Goal: Navigation & Orientation: Go to known website

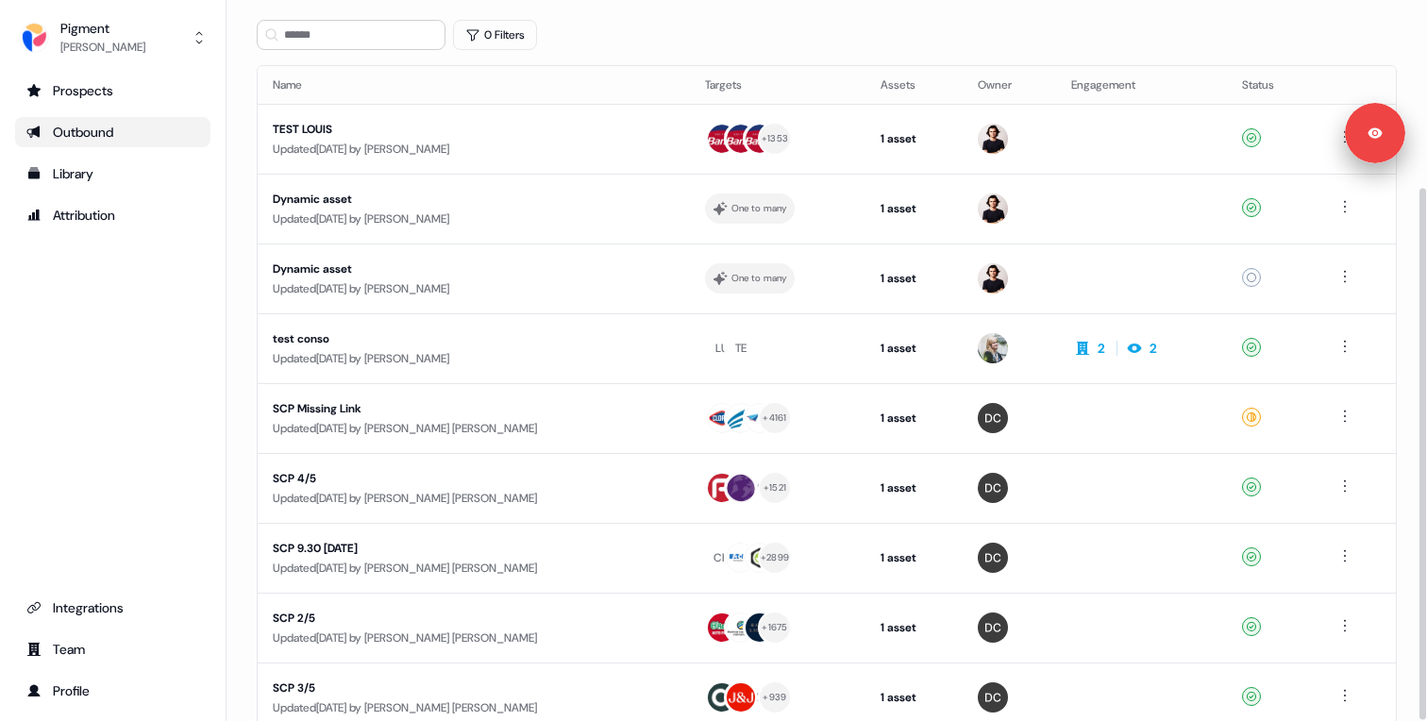
scroll to position [254, 0]
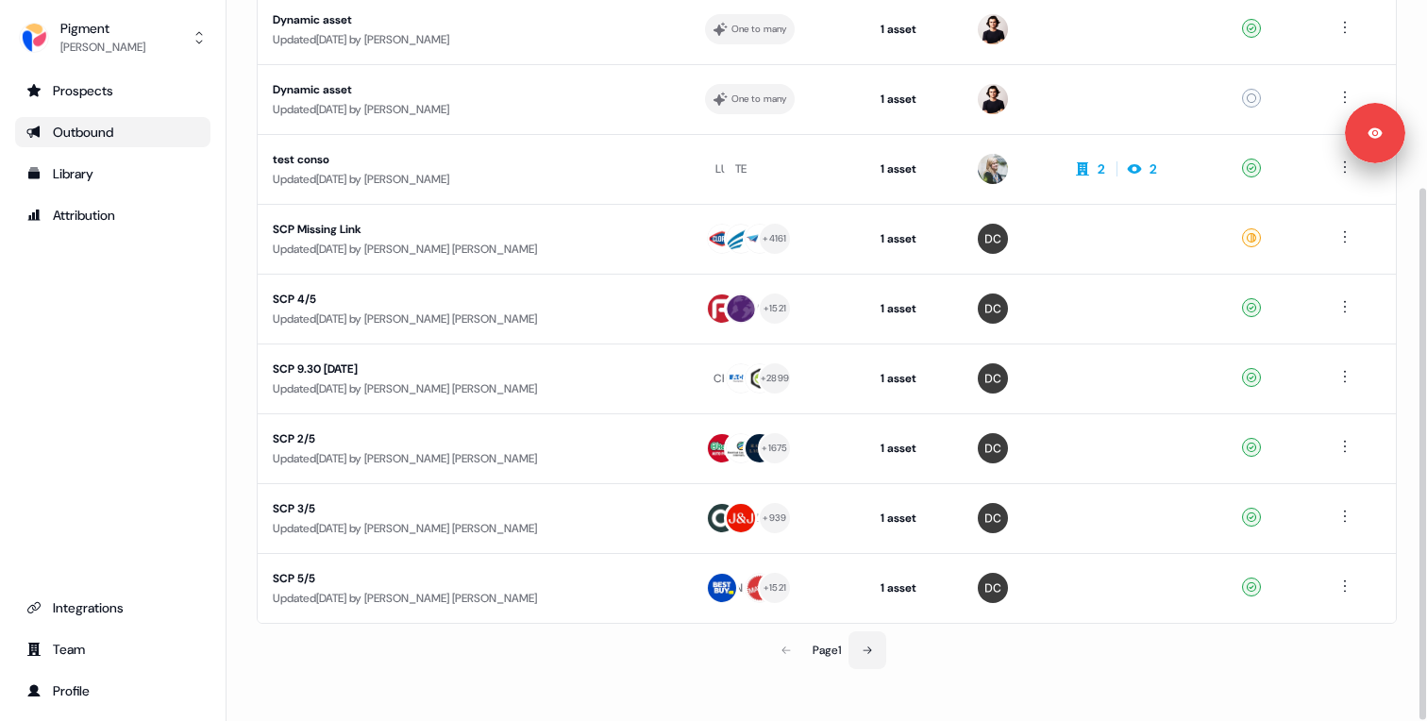
click at [866, 643] on button at bounding box center [868, 650] width 38 height 38
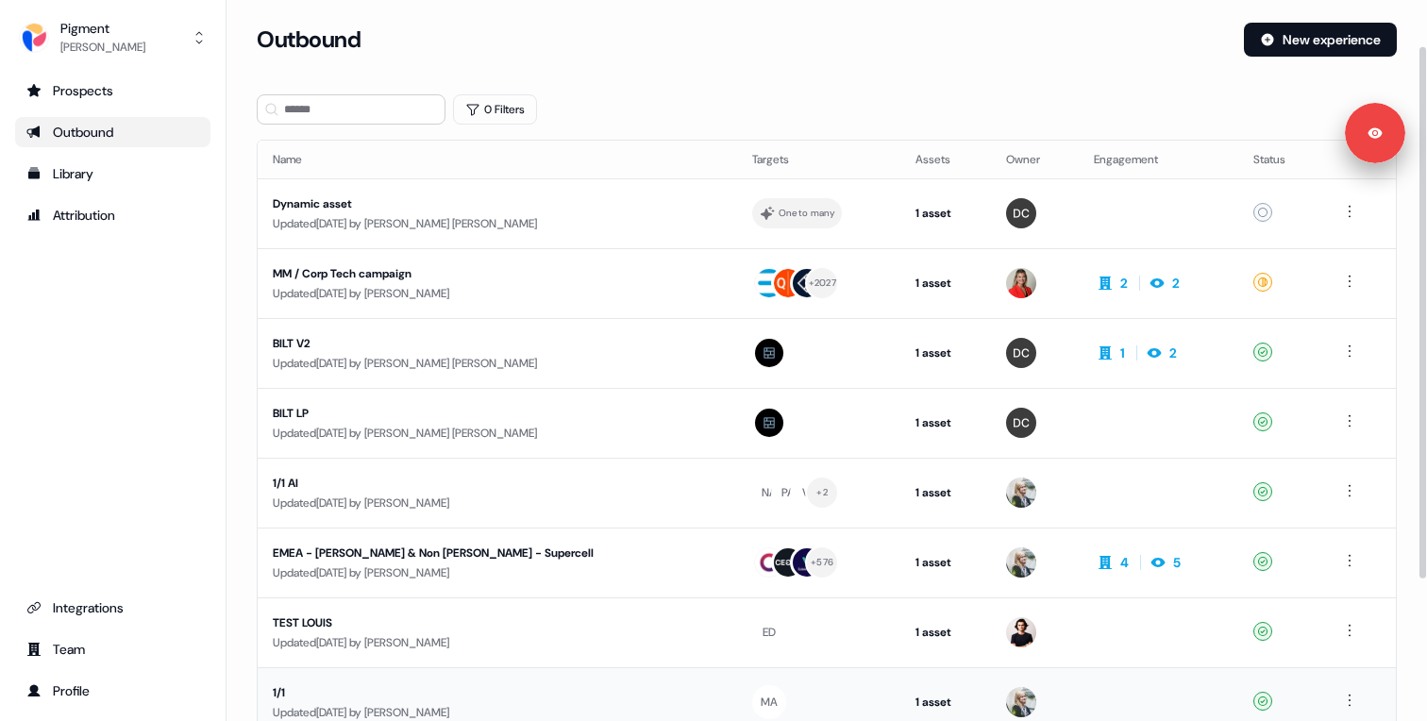
scroll to position [254, 0]
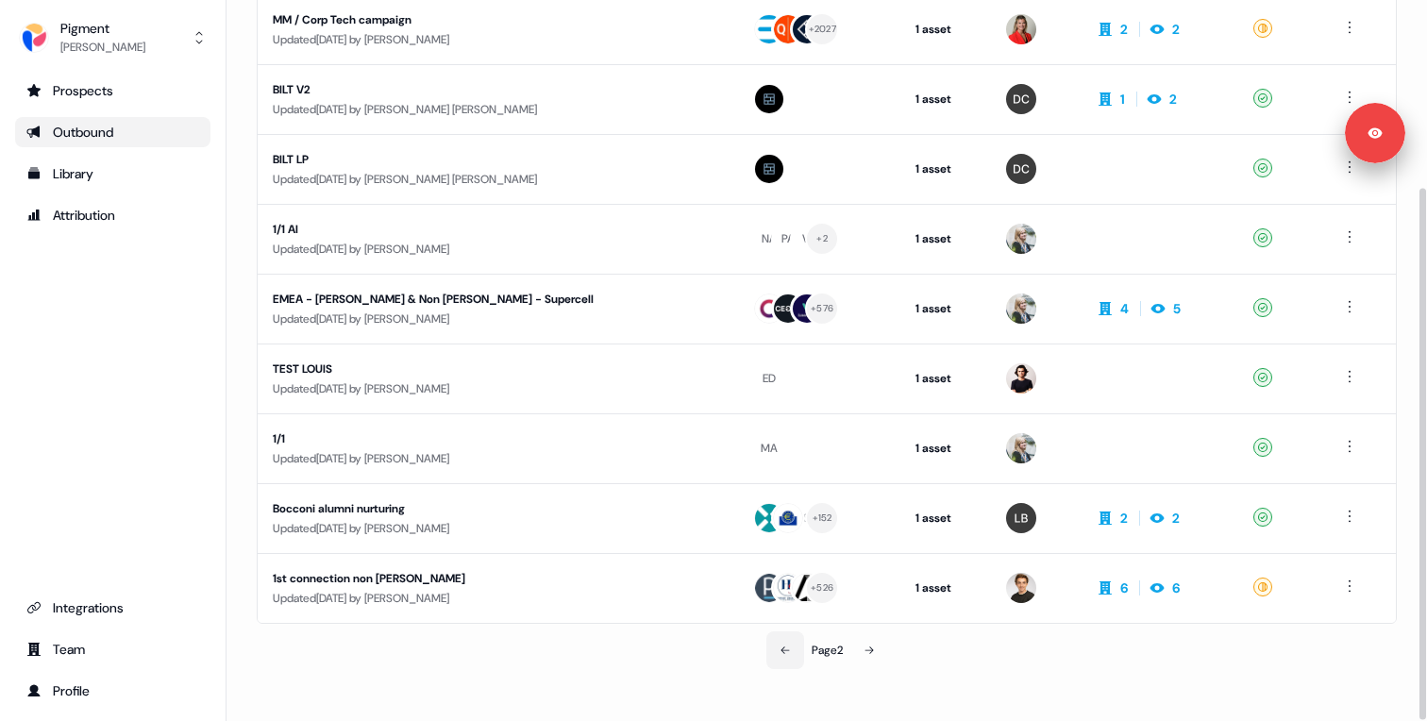
click at [775, 646] on button at bounding box center [785, 650] width 38 height 38
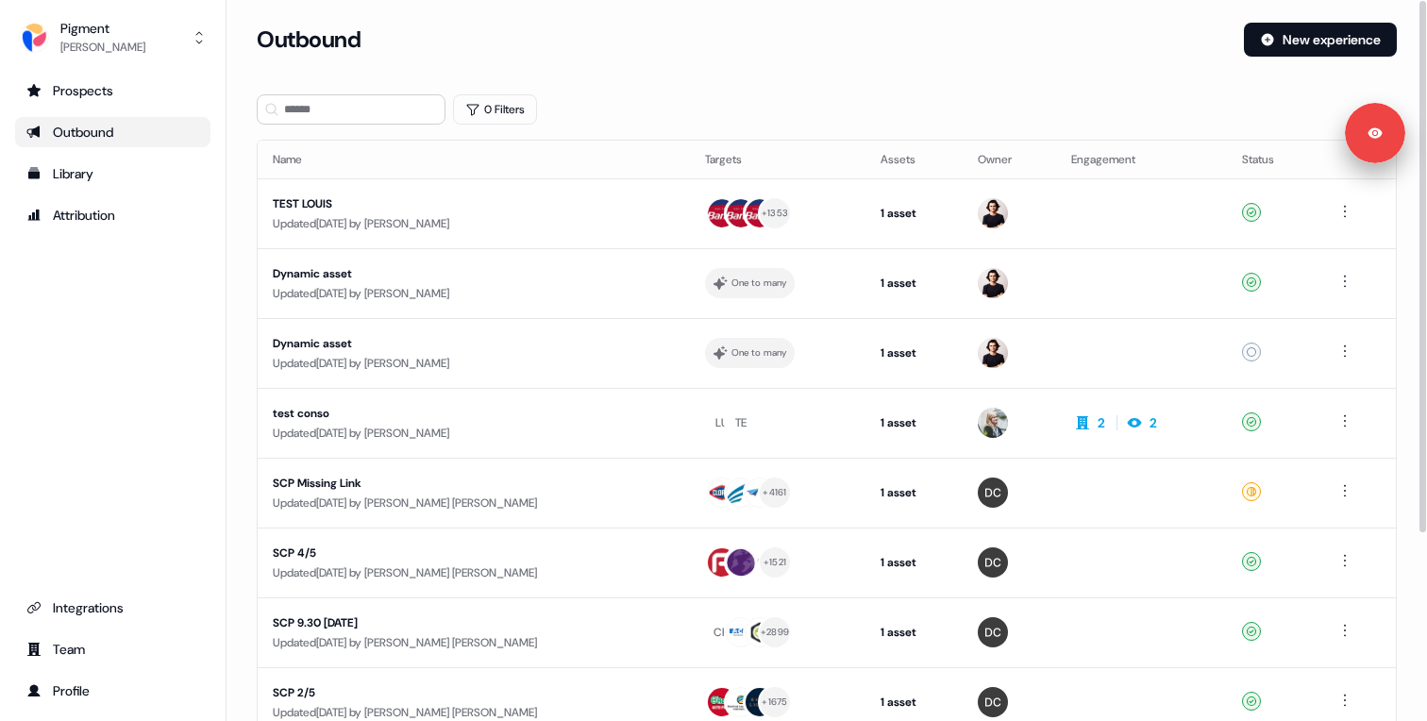
click at [235, 345] on section "Loading... Outbound New experience 0 Filters Name Targets Assets Owner Engageme…" at bounding box center [827, 499] width 1201 height 953
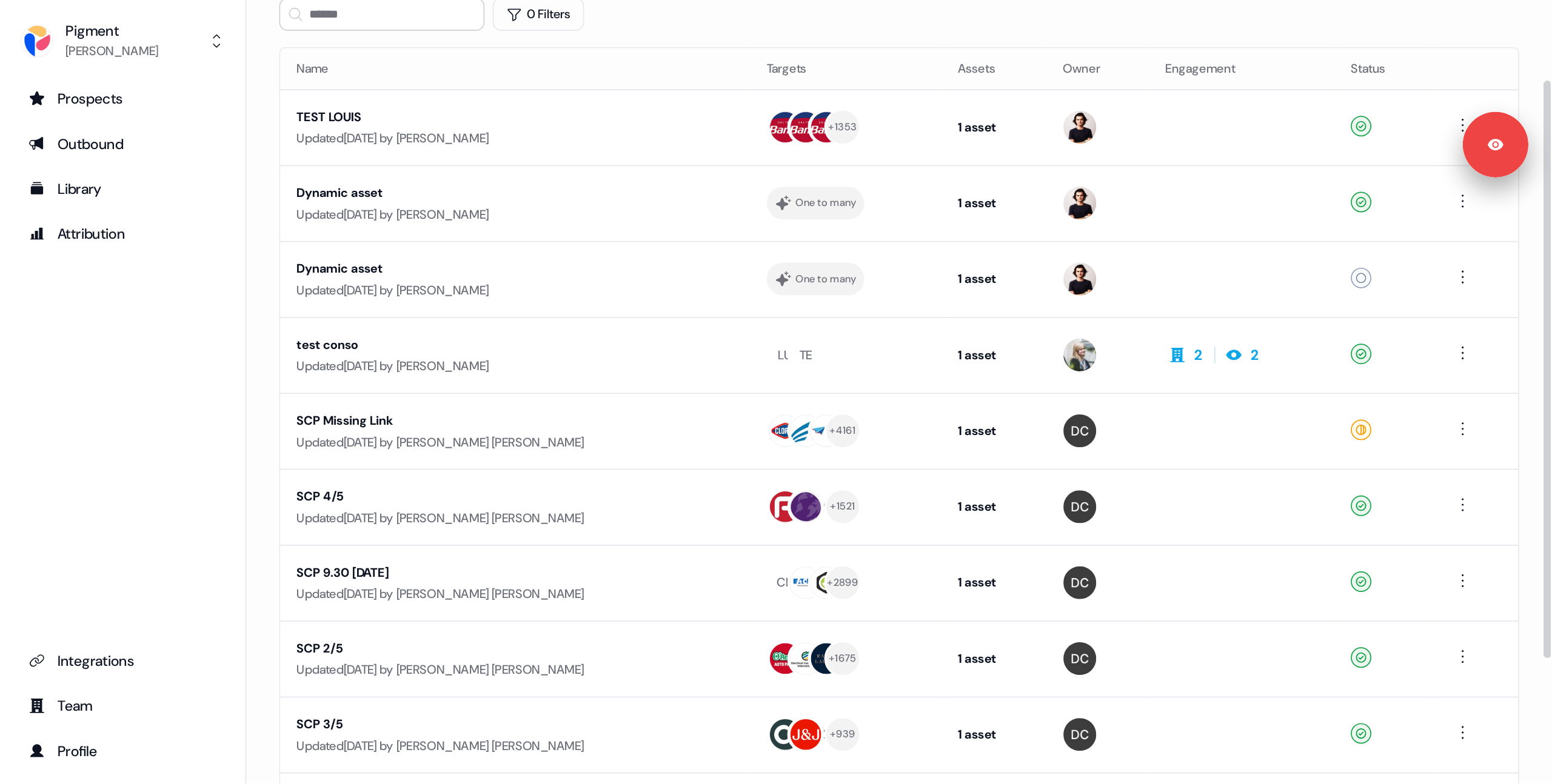
scroll to position [70, 0]
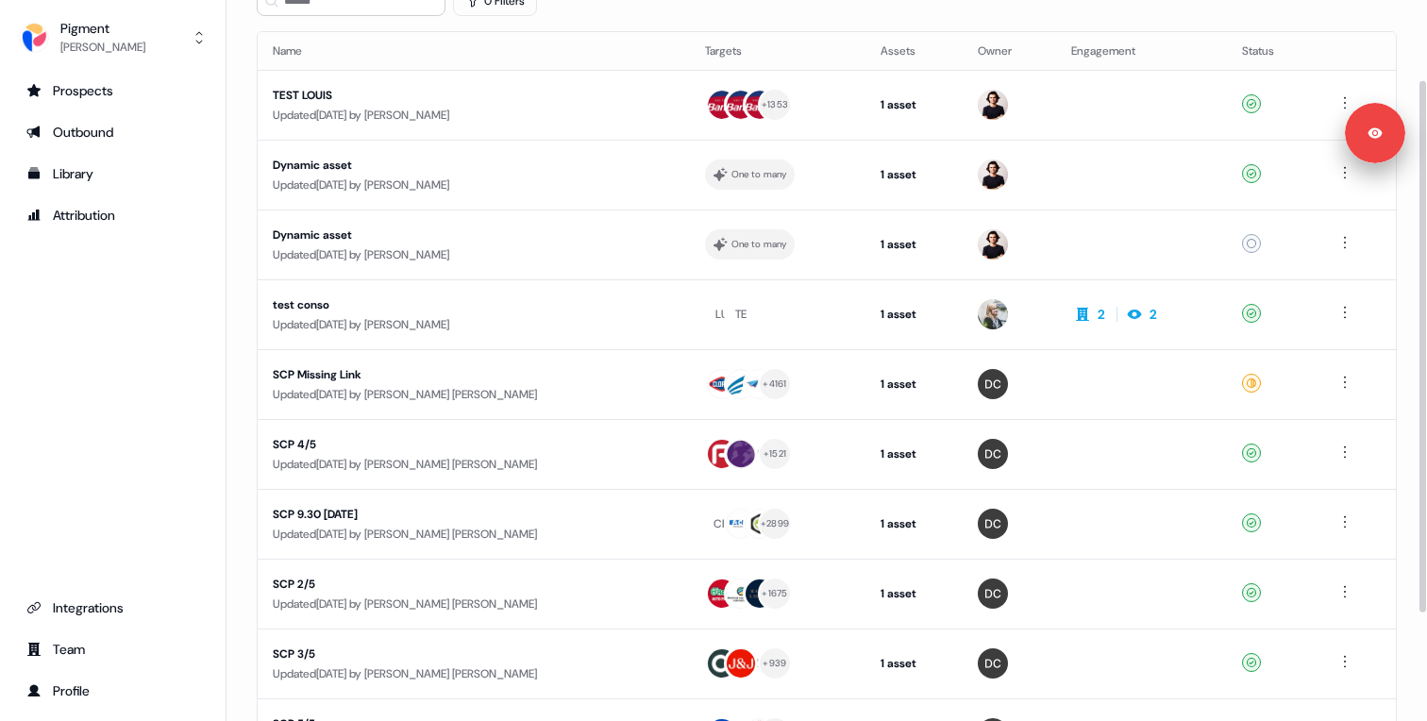
click at [238, 450] on section "Loading... Outbound New experience 0 Filters Name Targets Assets Owner Engageme…" at bounding box center [827, 390] width 1201 height 953
click at [238, 327] on section "Loading... Outbound New experience 0 Filters Name Targets Assets Owner Engageme…" at bounding box center [827, 390] width 1201 height 953
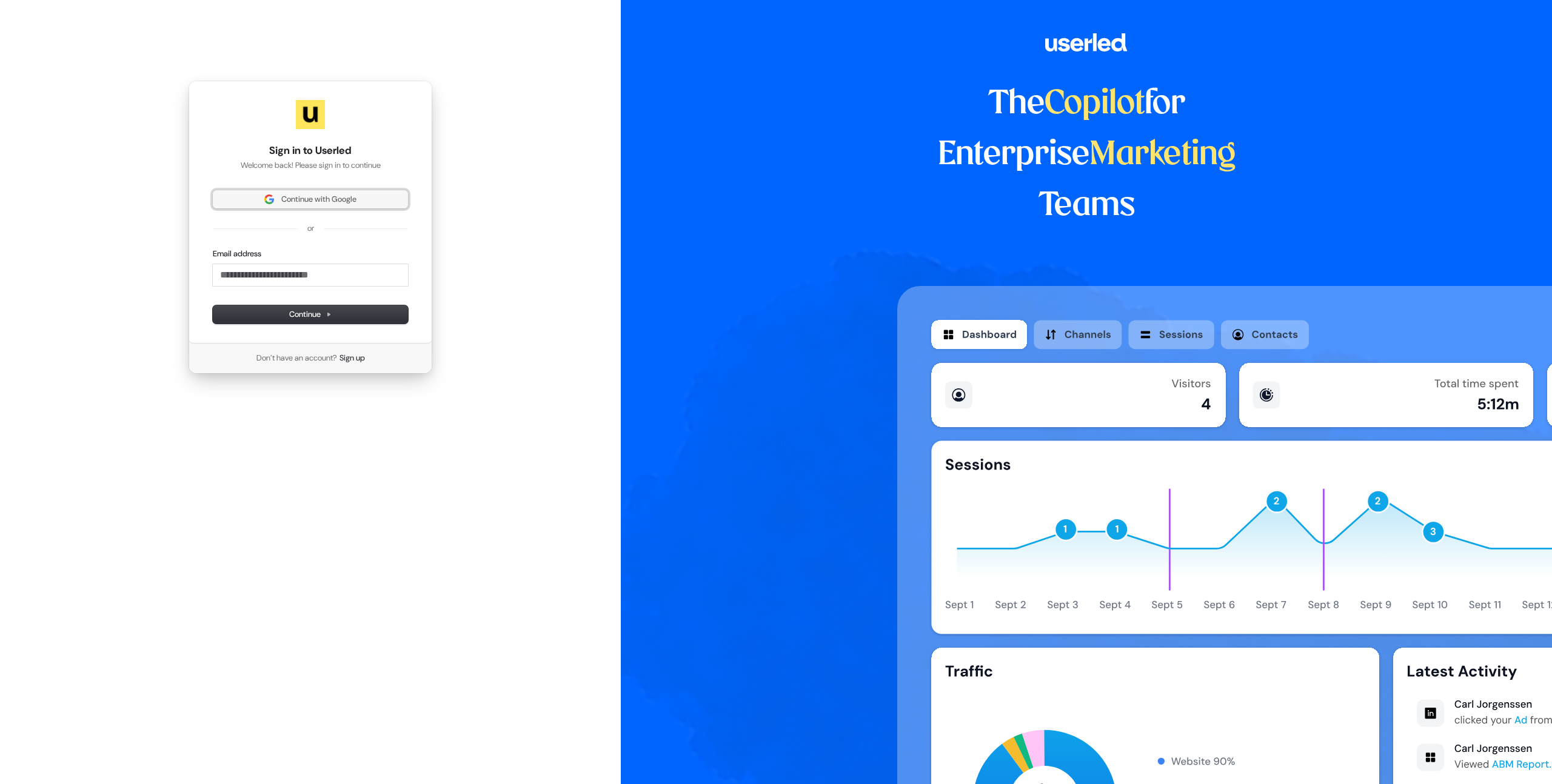
click at [320, 206] on button "Continue with Google" at bounding box center [310, 199] width 195 height 18
